Goal: Ask a question

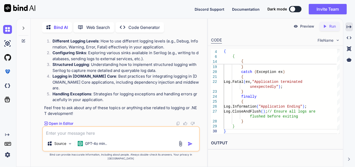
scroll to position [3719, 0]
click at [109, 97] on p "Handling Exceptions : Strategies for logging exceptions and handling errors gra…" at bounding box center [126, 97] width 147 height 12
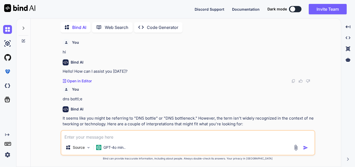
scroll to position [443, 0]
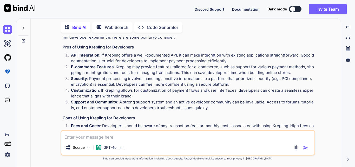
click at [106, 134] on textarea at bounding box center [187, 135] width 253 height 9
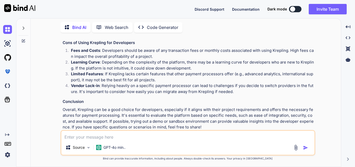
scroll to position [521, 0]
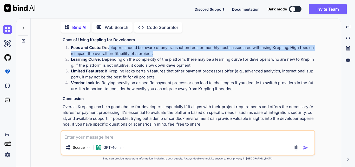
drag, startPoint x: 110, startPoint y: 48, endPoint x: 177, endPoint y: 51, distance: 67.2
click at [177, 51] on p "Fees and Costs : Developers should be aware of any transaction fees or monthly …" at bounding box center [193, 51] width 244 height 12
click at [221, 50] on p "Fees and Costs : Developers should be aware of any transaction fees or monthly …" at bounding box center [193, 51] width 244 height 12
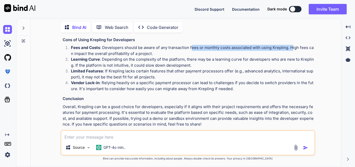
drag, startPoint x: 191, startPoint y: 46, endPoint x: 291, endPoint y: 50, distance: 100.3
click at [291, 50] on p "Fees and Costs : Developers should be aware of any transaction fees or monthly …" at bounding box center [193, 51] width 244 height 12
click at [151, 51] on p "Fees and Costs : Developers should be aware of any transaction fees or monthly …" at bounding box center [193, 51] width 244 height 12
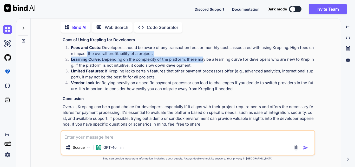
drag, startPoint x: 87, startPoint y: 55, endPoint x: 204, endPoint y: 60, distance: 116.7
click at [204, 60] on ol "Fees and Costs : Developers should be aware of any transaction fees or monthly …" at bounding box center [189, 68] width 252 height 47
click at [177, 57] on p "Learning Curve : Depending on the complexity of the platform, there may be a le…" at bounding box center [193, 62] width 244 height 12
drag, startPoint x: 160, startPoint y: 55, endPoint x: 151, endPoint y: 49, distance: 10.2
click at [142, 51] on ol "Fees and Costs : Developers should be aware of any transaction fees or monthly …" at bounding box center [189, 68] width 252 height 47
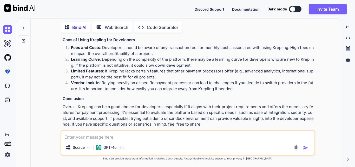
click at [151, 49] on p "Fees and Costs : Developers should be aware of any transaction fees or monthly …" at bounding box center [193, 51] width 244 height 12
drag, startPoint x: 146, startPoint y: 46, endPoint x: 143, endPoint y: 47, distance: 3.0
click at [145, 46] on p "Fees and Costs : Developers should be aware of any transaction fees or monthly …" at bounding box center [193, 51] width 244 height 12
drag, startPoint x: 104, startPoint y: 60, endPoint x: 183, endPoint y: 60, distance: 78.9
click at [183, 60] on p "Learning Curve : Depending on the complexity of the platform, there may be a le…" at bounding box center [193, 62] width 244 height 12
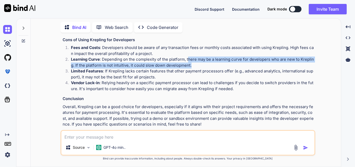
drag, startPoint x: 189, startPoint y: 58, endPoint x: 192, endPoint y: 66, distance: 8.9
click at [192, 66] on p "Learning Curve : Depending on the complexity of the platform, there may be a le…" at bounding box center [193, 62] width 244 height 12
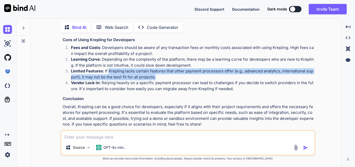
drag, startPoint x: 108, startPoint y: 71, endPoint x: 173, endPoint y: 75, distance: 64.7
click at [173, 75] on p "Limited Features : If Krepling lacks certain features that other payment proces…" at bounding box center [193, 74] width 244 height 12
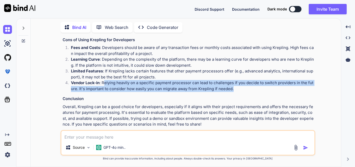
drag, startPoint x: 104, startPoint y: 83, endPoint x: 245, endPoint y: 87, distance: 141.4
click at [245, 87] on p "Vendor Lock-in : Relying heavily on a specific payment processor can lead to ch…" at bounding box center [193, 86] width 244 height 12
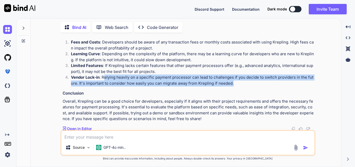
scroll to position [528, 0]
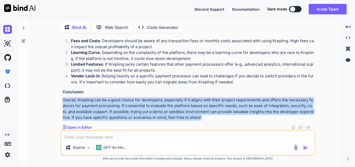
drag, startPoint x: 63, startPoint y: 101, endPoint x: 228, endPoint y: 116, distance: 165.7
click at [228, 116] on p "Overall, Krepling can be a good choice for developers, especially if it aligns …" at bounding box center [189, 108] width 252 height 23
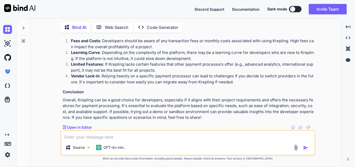
drag, startPoint x: 149, startPoint y: 113, endPoint x: 117, endPoint y: 59, distance: 63.6
click at [117, 59] on p "Learning Curve : Depending on the complexity of the platform, there may be a le…" at bounding box center [193, 56] width 244 height 12
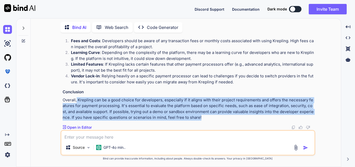
drag, startPoint x: 77, startPoint y: 100, endPoint x: 198, endPoint y: 120, distance: 123.3
click at [198, 120] on p "Overall, Krepling can be a good choice for developers, especially if it aligns …" at bounding box center [189, 108] width 252 height 23
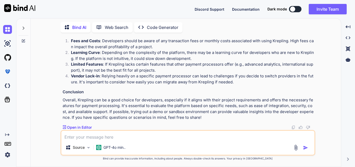
click at [113, 137] on textarea at bounding box center [187, 135] width 253 height 9
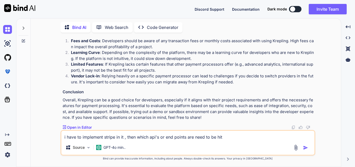
type textarea "i have to implement stripe in it , then which api's or end points are need to b…"
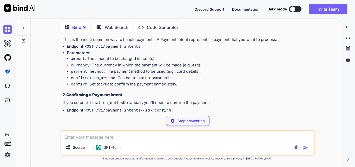
scroll to position [661, 0]
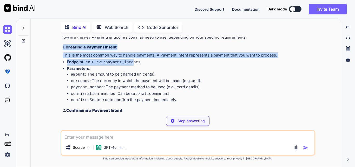
drag, startPoint x: 66, startPoint y: 48, endPoint x: 131, endPoint y: 59, distance: 65.5
click at [131, 59] on div "You hi Bind AI Hello! How can I assist you today? Created with Pixso. Open in E…" at bounding box center [188, 102] width 307 height 130
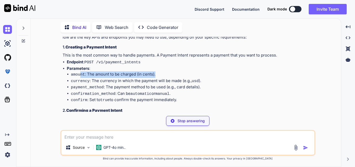
drag, startPoint x: 119, startPoint y: 71, endPoint x: 158, endPoint y: 72, distance: 39.0
click at [158, 72] on li "amount : The amount to be charged (in cents)." at bounding box center [193, 74] width 244 height 7
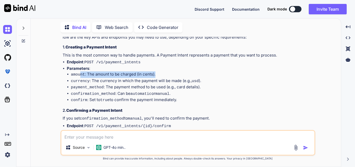
click at [160, 75] on li "amount : The amount to be charged (in cents)." at bounding box center [193, 74] width 244 height 7
drag, startPoint x: 166, startPoint y: 73, endPoint x: 57, endPoint y: 75, distance: 108.3
click at [58, 75] on div "You hi Bind AI Hello! How can I assist you today? Created with Pixso. Open in E…" at bounding box center [188, 102] width 307 height 130
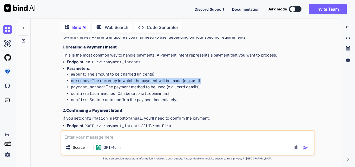
drag, startPoint x: 68, startPoint y: 81, endPoint x: 217, endPoint y: 82, distance: 148.9
click at [217, 82] on li "currency : The currency in which the payment will be made (e.g., usd )." at bounding box center [193, 81] width 244 height 7
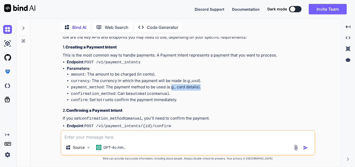
drag, startPoint x: 211, startPoint y: 87, endPoint x: 140, endPoint y: 87, distance: 70.8
click at [140, 87] on li "payment_method : The payment method to be used (e.g., card details)." at bounding box center [193, 87] width 244 height 7
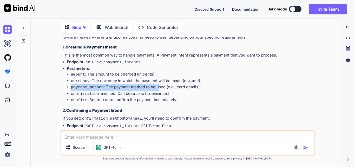
drag, startPoint x: 63, startPoint y: 86, endPoint x: 158, endPoint y: 88, distance: 95.0
click at [160, 87] on ul "Endpoint : POST /v1/payment_intents Parameters : amount : The amount to be char…" at bounding box center [189, 81] width 252 height 44
drag, startPoint x: 81, startPoint y: 90, endPoint x: 212, endPoint y: 97, distance: 131.3
click at [212, 97] on ul "amount : The amount to be charged (in cents). currency : The currency in which …" at bounding box center [191, 87] width 248 height 32
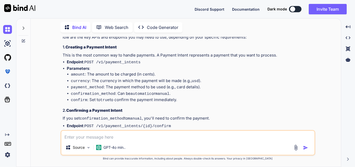
drag, startPoint x: 85, startPoint y: 90, endPoint x: 154, endPoint y: 89, distance: 69.0
click at [154, 91] on li "confirmation_method : Can be automatic or manual ." at bounding box center [193, 94] width 244 height 7
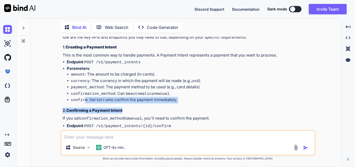
drag, startPoint x: 84, startPoint y: 97, endPoint x: 193, endPoint y: 106, distance: 109.7
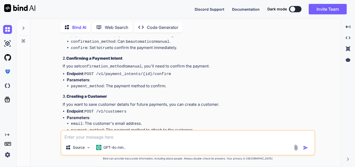
click at [140, 83] on li "payment_method : The payment method to confirm." at bounding box center [193, 86] width 244 height 7
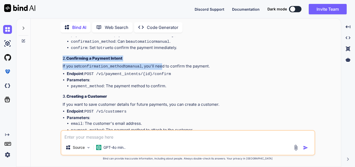
drag, startPoint x: 58, startPoint y: 55, endPoint x: 161, endPoint y: 61, distance: 103.2
click at [161, 61] on div "You hi Bind AI Hello! How can I assist you today? Created with Pixso. Open in E…" at bounding box center [188, 102] width 307 height 130
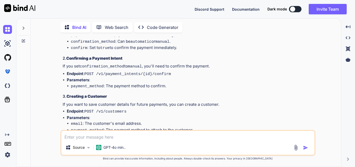
click at [155, 77] on li "Parameters : payment_method : The payment method to confirm." at bounding box center [191, 83] width 248 height 12
drag, startPoint x: 139, startPoint y: 71, endPoint x: 181, endPoint y: 71, distance: 41.6
click at [181, 71] on li "Endpoint : POST /v1/payment_intents/{id}/confirm" at bounding box center [191, 74] width 248 height 7
click at [110, 77] on li "Parameters : payment_method : The payment method to confirm." at bounding box center [191, 83] width 248 height 12
drag, startPoint x: 73, startPoint y: 76, endPoint x: 84, endPoint y: 89, distance: 17.2
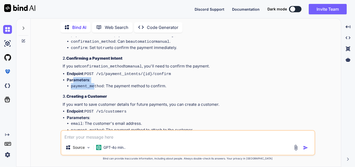
click at [93, 81] on li "Parameters : payment_method : The payment method to confirm." at bounding box center [191, 83] width 248 height 12
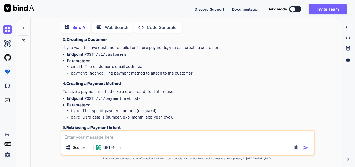
scroll to position [765, 0]
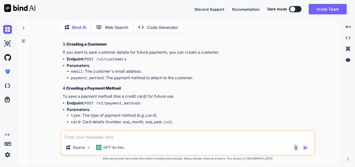
click at [69, 68] on ul "email : The customer's email address. payment_method : The payment method to at…" at bounding box center [191, 74] width 248 height 13
drag, startPoint x: 71, startPoint y: 68, endPoint x: 142, endPoint y: 68, distance: 70.5
click at [142, 68] on li "email : The customer's email address." at bounding box center [193, 71] width 244 height 7
click at [160, 68] on li "email : The customer's email address." at bounding box center [193, 71] width 244 height 7
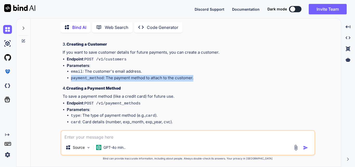
drag, startPoint x: 65, startPoint y: 71, endPoint x: 211, endPoint y: 72, distance: 146.3
click at [211, 72] on ul "Endpoint : POST /v1/customers Parameters : email : The customer's email address…" at bounding box center [189, 68] width 252 height 25
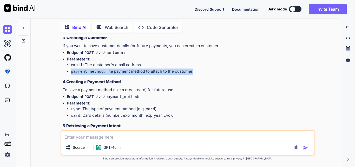
scroll to position [791, 0]
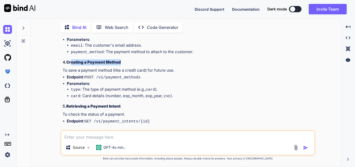
drag, startPoint x: 72, startPoint y: 59, endPoint x: 141, endPoint y: 59, distance: 68.7
click at [141, 59] on div "To implement Stripe in your application, you'll primarily interact with the Str…" at bounding box center [189, 100] width 252 height 405
click at [111, 75] on code "POST /v1/payment_methods" at bounding box center [113, 77] width 56 height 4
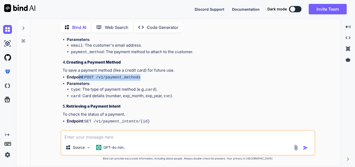
drag, startPoint x: 95, startPoint y: 70, endPoint x: 201, endPoint y: 70, distance: 105.4
click at [201, 74] on li "Endpoint : POST /v1/payment_methods" at bounding box center [191, 77] width 248 height 7
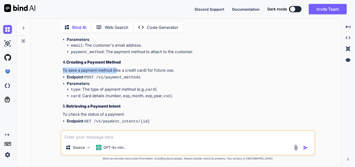
drag, startPoint x: 59, startPoint y: 63, endPoint x: 117, endPoint y: 62, distance: 57.3
click at [117, 62] on div "You hi Bind AI Hello! How can I assist you today? Created with Pixso. Open in E…" at bounding box center [188, 102] width 307 height 130
click at [121, 67] on p "To save a payment method (like a credit card) for future use." at bounding box center [189, 70] width 252 height 6
click at [152, 67] on p "To save a payment method (like a credit card) for future use." at bounding box center [189, 70] width 252 height 6
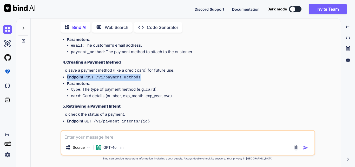
drag, startPoint x: 63, startPoint y: 70, endPoint x: 145, endPoint y: 71, distance: 82.5
click at [145, 74] on li "Endpoint : POST /v1/payment_methods" at bounding box center [191, 77] width 248 height 7
click at [75, 87] on code "type" at bounding box center [75, 89] width 9 height 4
drag, startPoint x: 62, startPoint y: 78, endPoint x: 138, endPoint y: 79, distance: 76.5
click at [138, 79] on div "You hi Bind AI Hello! How can I assist you today? Created with Pixso. Open in E…" at bounding box center [189, 83] width 254 height 93
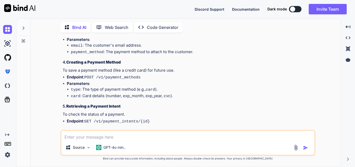
click at [93, 86] on li "type : The type of payment method (e.g., card )." at bounding box center [193, 89] width 244 height 7
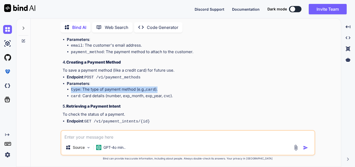
drag, startPoint x: 69, startPoint y: 81, endPoint x: 240, endPoint y: 83, distance: 170.7
click at [240, 86] on ul "type : The type of payment method (e.g., card ). card : Card details (number, e…" at bounding box center [191, 92] width 248 height 13
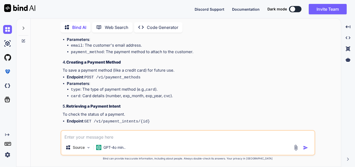
click at [159, 93] on li "card : Card details (number, exp_month, exp_year, cvc)." at bounding box center [193, 96] width 244 height 7
drag, startPoint x: 91, startPoint y: 90, endPoint x: 258, endPoint y: 88, distance: 167.1
click at [258, 93] on li "card : Card details (number, exp_month, exp_year, cvc)." at bounding box center [193, 96] width 244 height 7
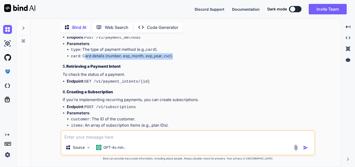
scroll to position [843, 0]
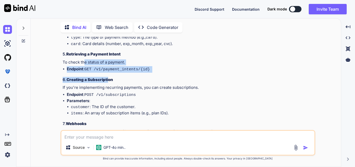
drag, startPoint x: 85, startPoint y: 51, endPoint x: 112, endPoint y: 71, distance: 33.4
click at [110, 69] on div "To implement Stripe in your application, you'll primarily interact with the Str…" at bounding box center [189, 48] width 252 height 405
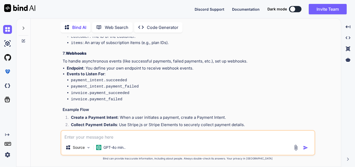
scroll to position [921, 0]
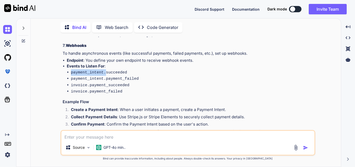
drag, startPoint x: 72, startPoint y: 62, endPoint x: 103, endPoint y: 63, distance: 31.2
click at [103, 70] on code "payment_intent.succeeded" at bounding box center [99, 72] width 56 height 4
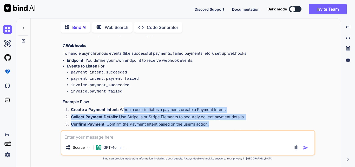
drag, startPoint x: 121, startPoint y: 98, endPoint x: 231, endPoint y: 112, distance: 111.1
click at [231, 112] on ol "Create a Payment Intent : When a user initiates a payment, create a Payment Int…" at bounding box center [189, 121] width 252 height 29
click at [193, 107] on li "Create a Payment Intent : When a user initiates a payment, create a Payment Int…" at bounding box center [191, 110] width 248 height 7
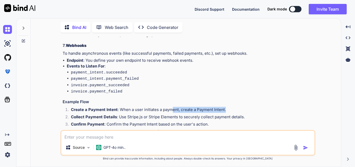
drag, startPoint x: 172, startPoint y: 101, endPoint x: 225, endPoint y: 102, distance: 53.6
click at [225, 107] on li "Create a Payment Intent : When a user initiates a payment, create a Payment Int…" at bounding box center [191, 110] width 248 height 7
click at [158, 107] on li "Create a Payment Intent : When a user initiates a payment, create a Payment Int…" at bounding box center [191, 110] width 248 height 7
drag, startPoint x: 114, startPoint y: 96, endPoint x: 256, endPoint y: 98, distance: 141.6
click at [256, 107] on li "Create a Payment Intent : When a user initiates a payment, create a Payment Int…" at bounding box center [191, 110] width 248 height 7
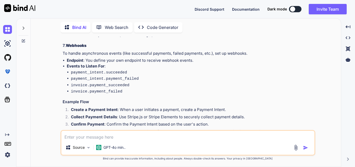
drag, startPoint x: 56, startPoint y: 96, endPoint x: 60, endPoint y: 93, distance: 4.3
click at [58, 94] on div "You hi Bind AI Hello! How can I assist you today? Created with Pixso. Open in E…" at bounding box center [188, 102] width 307 height 130
drag, startPoint x: 61, startPoint y: 90, endPoint x: 103, endPoint y: 90, distance: 41.6
click at [103, 90] on div "You hi Bind AI Hello! How can I assist you today? Created with Pixso. Open in E…" at bounding box center [188, 102] width 255 height 130
click at [94, 107] on strong "Create a Payment Intent" at bounding box center [94, 109] width 47 height 5
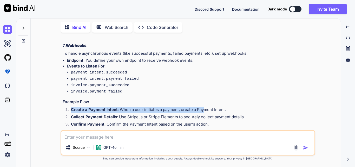
drag, startPoint x: 71, startPoint y: 98, endPoint x: 203, endPoint y: 102, distance: 132.0
click at [203, 107] on li "Create a Payment Intent : When a user initiates a payment, create a Payment Int…" at bounding box center [191, 110] width 248 height 7
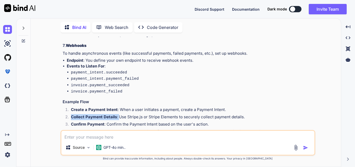
drag, startPoint x: 72, startPoint y: 105, endPoint x: 118, endPoint y: 104, distance: 46.8
click at [118, 114] on li "Collect Payment Details : Use Stripe.js or Stripe Elements to securely collect …" at bounding box center [191, 117] width 248 height 7
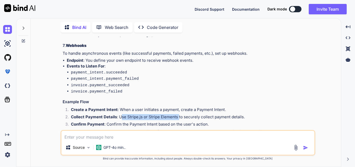
drag, startPoint x: 122, startPoint y: 105, endPoint x: 194, endPoint y: 103, distance: 71.8
click at [183, 114] on li "Collect Payment Details : Use Stripe.js or Stripe Elements to securely collect …" at bounding box center [191, 117] width 248 height 7
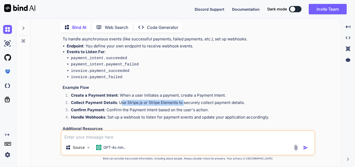
scroll to position [947, 0]
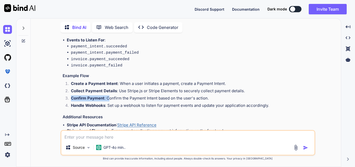
drag, startPoint x: 71, startPoint y: 84, endPoint x: 109, endPoint y: 86, distance: 38.3
click at [109, 95] on li "Confirm Payment : Confirm the Payment Intent based on the user's action." at bounding box center [191, 98] width 248 height 7
click at [71, 103] on strong "Handle Webhooks" at bounding box center [88, 105] width 34 height 5
drag, startPoint x: 68, startPoint y: 91, endPoint x: 128, endPoint y: 96, distance: 60.1
click at [128, 103] on li "Handle Webhooks : Set up a webhook to listen for payment events and update your…" at bounding box center [191, 106] width 248 height 7
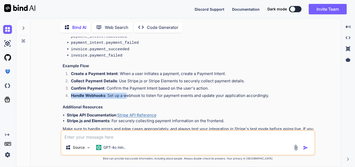
scroll to position [962, 0]
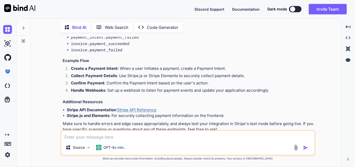
click at [84, 134] on textarea at bounding box center [187, 135] width 253 height 9
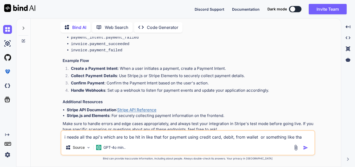
type textarea "i neede all the api's which are to be hit in like that for payment using credit…"
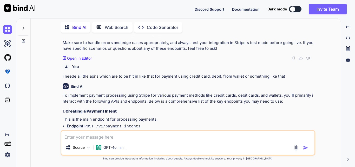
scroll to position [1095, 0]
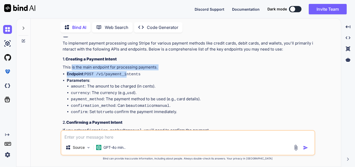
drag, startPoint x: 72, startPoint y: 53, endPoint x: 139, endPoint y: 61, distance: 68.2
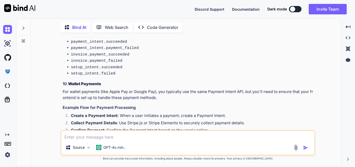
scroll to position [1517, 0]
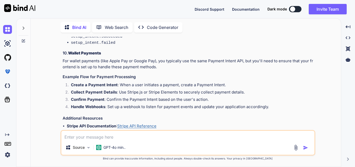
click at [145, 123] on link "Stripe API Reference" at bounding box center [136, 125] width 39 height 5
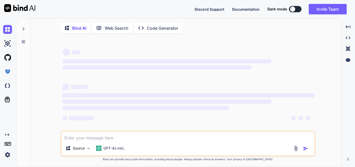
type textarea "x"
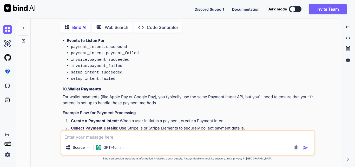
scroll to position [1470, 0]
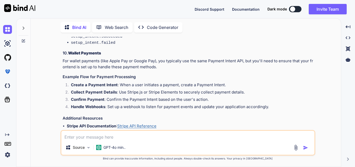
click at [131, 123] on link "Stripe API Reference" at bounding box center [136, 125] width 39 height 5
drag, startPoint x: 121, startPoint y: 55, endPoint x: 208, endPoint y: 58, distance: 87.5
click at [208, 82] on li "Create a Payment Intent : When a user initiates a payment, create a Payment Int…" at bounding box center [191, 85] width 248 height 7
click at [90, 82] on strong "Create a Payment Intent" at bounding box center [94, 84] width 47 height 5
drag, startPoint x: 64, startPoint y: 56, endPoint x: 148, endPoint y: 58, distance: 84.1
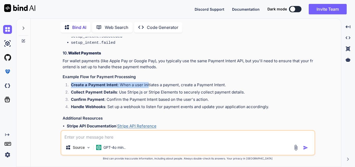
click at [148, 82] on ol "Create a Payment Intent : When a user initiates a payment, create a Payment Int…" at bounding box center [189, 96] width 252 height 29
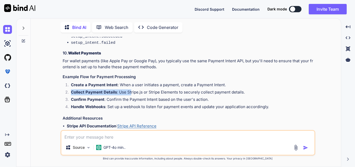
drag, startPoint x: 61, startPoint y: 66, endPoint x: 131, endPoint y: 66, distance: 69.2
click at [131, 66] on div "You dns bottl;e Bind AI It seems like you might be referring to "DNS bottle" or…" at bounding box center [189, 83] width 254 height 93
click at [121, 89] on li "Collect Payment Details : Use Stripe.js or Stripe Elements to securely collect …" at bounding box center [191, 92] width 248 height 7
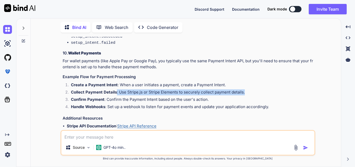
drag, startPoint x: 116, startPoint y: 62, endPoint x: 247, endPoint y: 63, distance: 131.2
click at [247, 89] on li "Collect Payment Details : Use Stripe.js or Stripe Elements to securely collect …" at bounding box center [191, 92] width 248 height 7
drag, startPoint x: 65, startPoint y: 67, endPoint x: 103, endPoint y: 72, distance: 38.1
click at [103, 82] on ol "Create a Payment Intent : When a user initiates a payment, create a Payment Int…" at bounding box center [189, 96] width 252 height 29
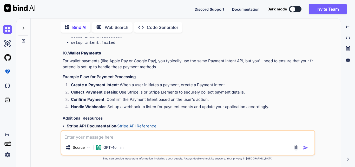
click at [108, 97] on li "Confirm Payment : Confirm the Payment Intent based on the user's action." at bounding box center [191, 100] width 248 height 7
drag, startPoint x: 104, startPoint y: 71, endPoint x: 197, endPoint y: 78, distance: 92.6
click at [215, 97] on li "Confirm Payment : Confirm the Payment Intent based on the user's action." at bounding box center [191, 100] width 248 height 7
drag, startPoint x: 65, startPoint y: 78, endPoint x: 109, endPoint y: 79, distance: 44.0
click at [109, 82] on ol "Create a Payment Intent : When a user initiates a payment, create a Payment Int…" at bounding box center [189, 96] width 252 height 29
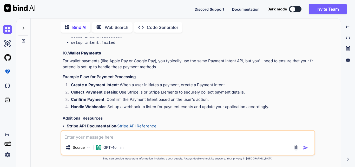
click at [165, 104] on li "Handle Webhooks : Set up a webhook to listen for payment events and update your…" at bounding box center [191, 107] width 248 height 7
drag, startPoint x: 123, startPoint y: 79, endPoint x: 230, endPoint y: 81, distance: 106.5
click at [230, 104] on li "Handle Webhooks : Set up a webhook to listen for payment events and update your…" at bounding box center [191, 107] width 248 height 7
click at [256, 104] on li "Handle Webhooks : Set up a webhook to listen for payment events and update your…" at bounding box center [191, 107] width 248 height 7
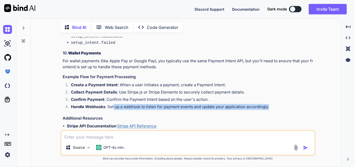
drag, startPoint x: 275, startPoint y: 79, endPoint x: 113, endPoint y: 79, distance: 161.6
click at [113, 104] on li "Handle Webhooks : Set up a webhook to listen for payment events and update your…" at bounding box center [191, 107] width 248 height 7
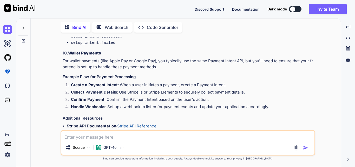
drag, startPoint x: 98, startPoint y: 112, endPoint x: 235, endPoint y: 116, distance: 136.7
click at [235, 137] on p "Make sure to handle errors and edge cases appropriately, and always test your i…" at bounding box center [189, 143] width 252 height 12
click at [236, 104] on li "Handle Webhooks : Set up a webhook to listen for payment events and update your…" at bounding box center [191, 107] width 248 height 7
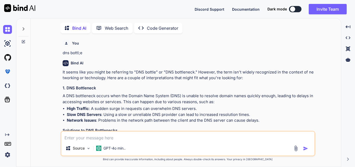
scroll to position [1470, 0]
